Goal: Check status: Check status

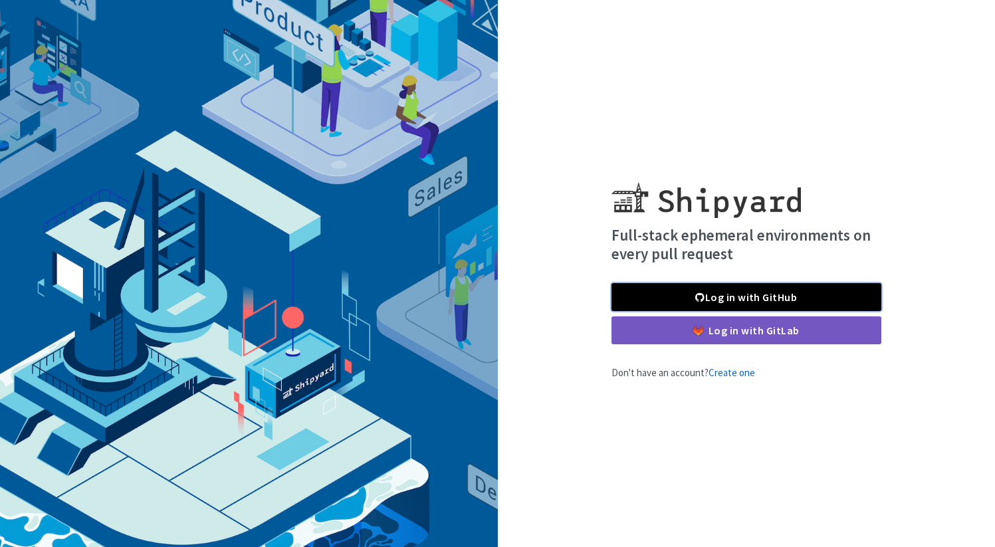
click at [705, 304] on link "Log in with GitHub" at bounding box center [747, 297] width 270 height 28
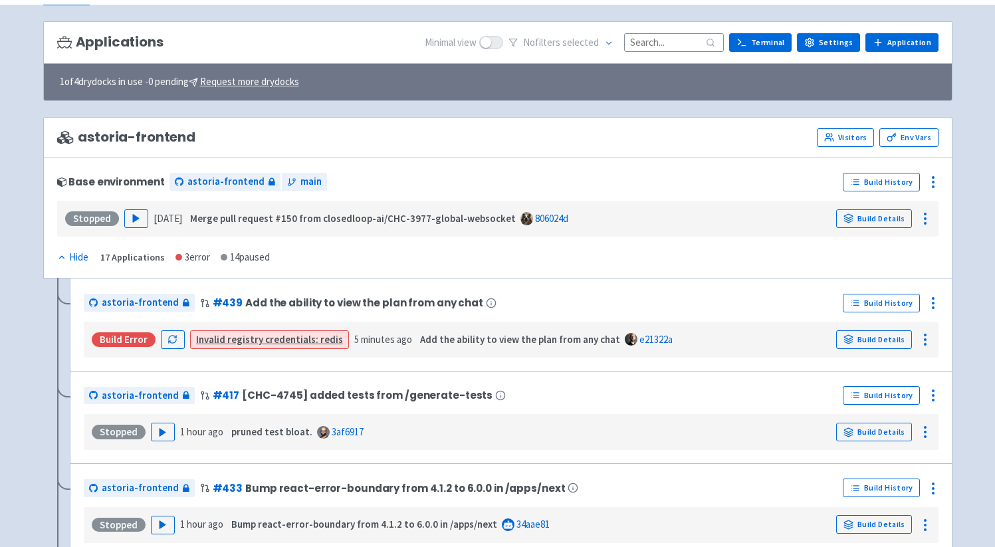
scroll to position [78, 0]
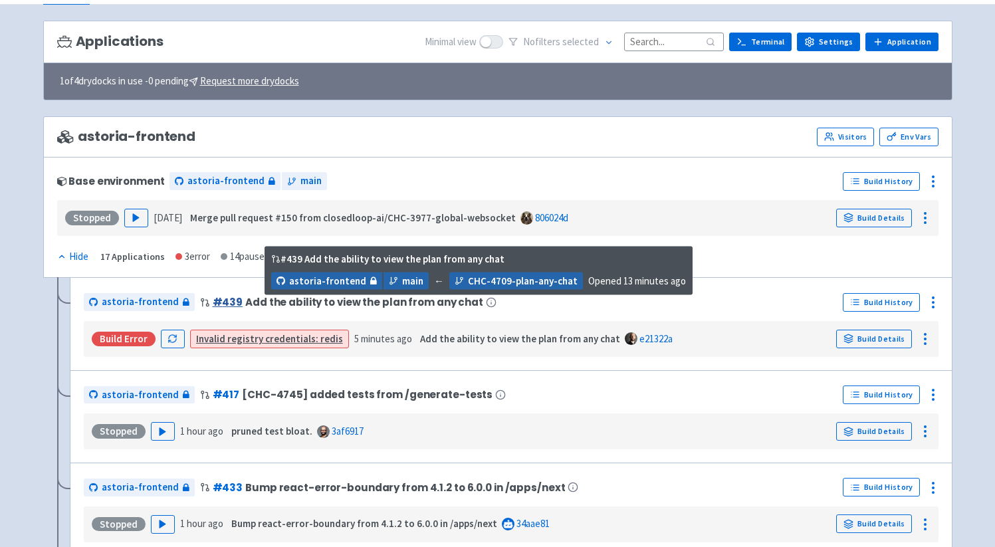
click at [227, 300] on link "# 439" at bounding box center [228, 302] width 31 height 14
click at [290, 303] on span "Add the ability to view the plan from any chat" at bounding box center [364, 301] width 238 height 11
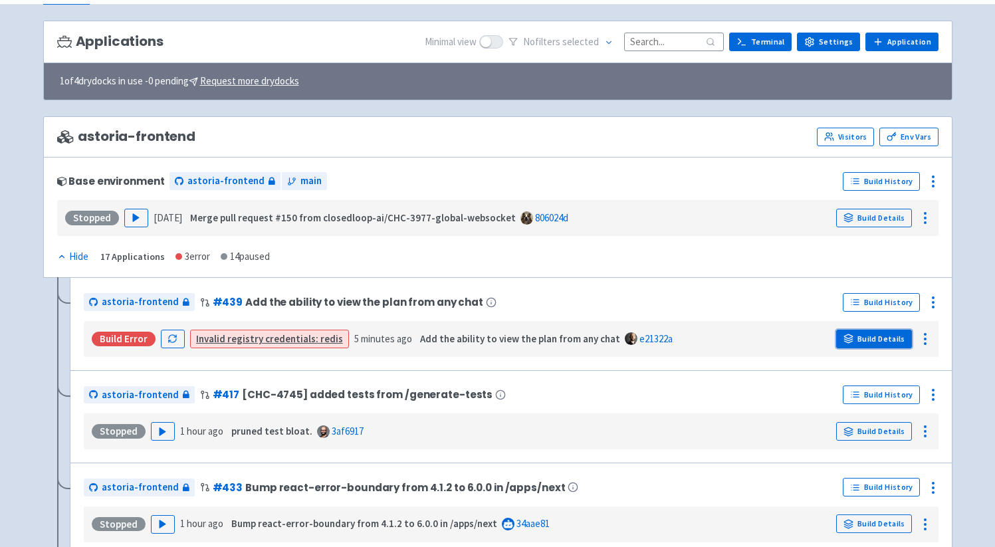
click at [853, 337] on icon at bounding box center [848, 337] width 9 height 4
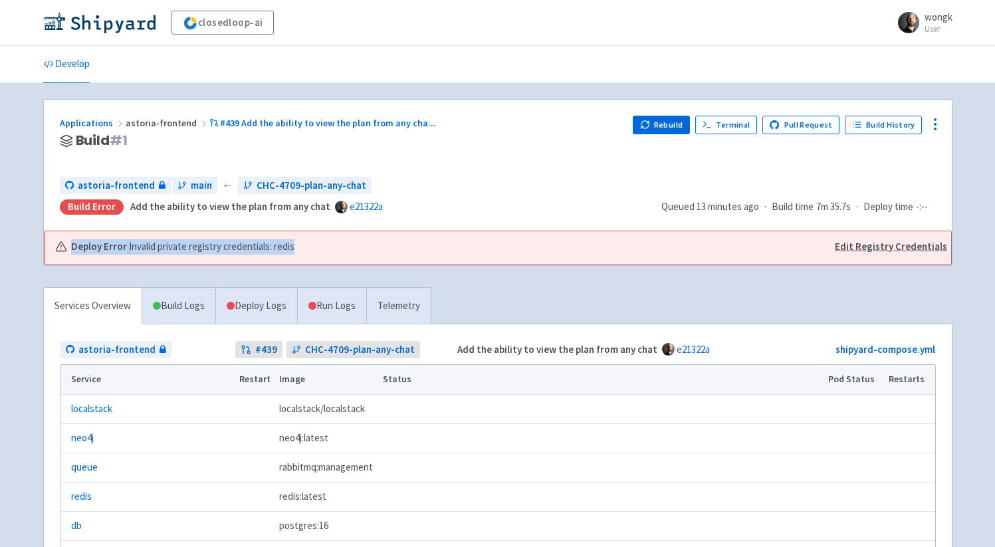
drag, startPoint x: 304, startPoint y: 246, endPoint x: 70, endPoint y: 250, distance: 234.0
click at [70, 250] on div "Deploy Error Invalid private registry credentials: redis" at bounding box center [438, 246] width 767 height 15
copy div "Deploy Error Invalid private registry credentials: redis"
click at [260, 306] on link "Deploy Logs" at bounding box center [256, 306] width 82 height 37
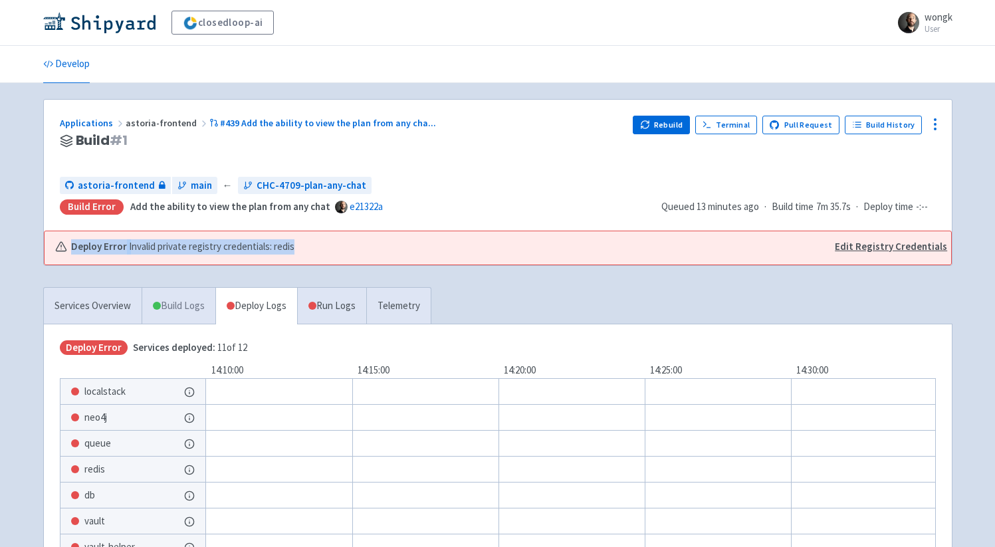
click at [191, 306] on link "Build Logs" at bounding box center [178, 306] width 73 height 37
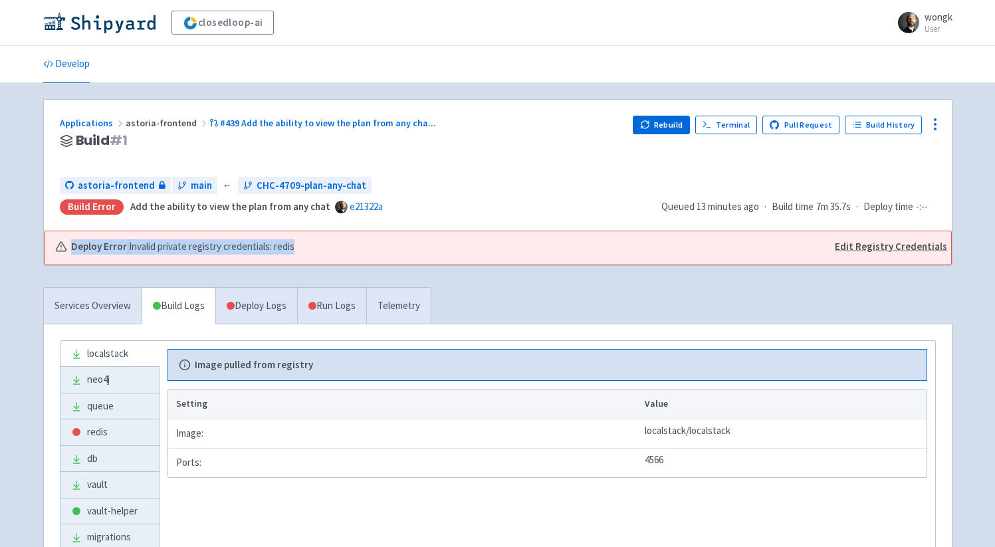
scroll to position [203, 0]
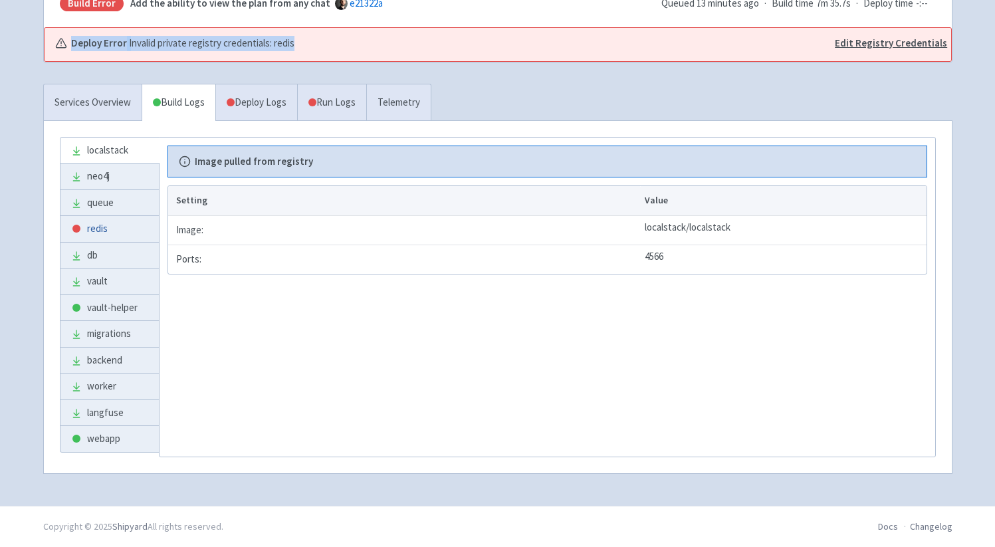
click at [106, 221] on link "redis" at bounding box center [109, 229] width 98 height 26
